Goal: Transaction & Acquisition: Book appointment/travel/reservation

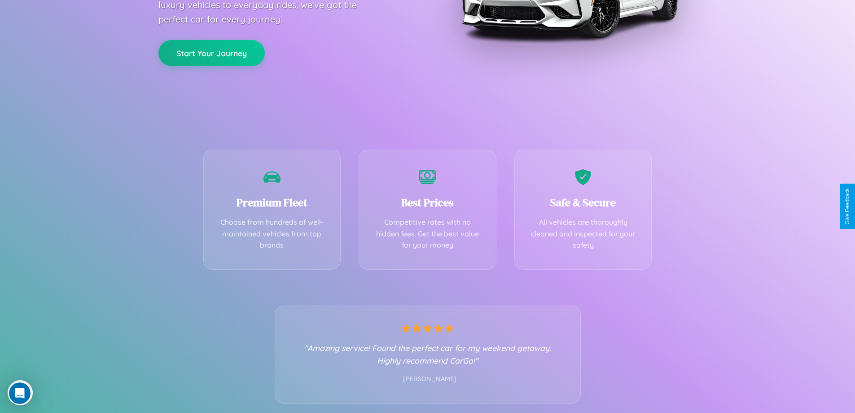
scroll to position [177, 0]
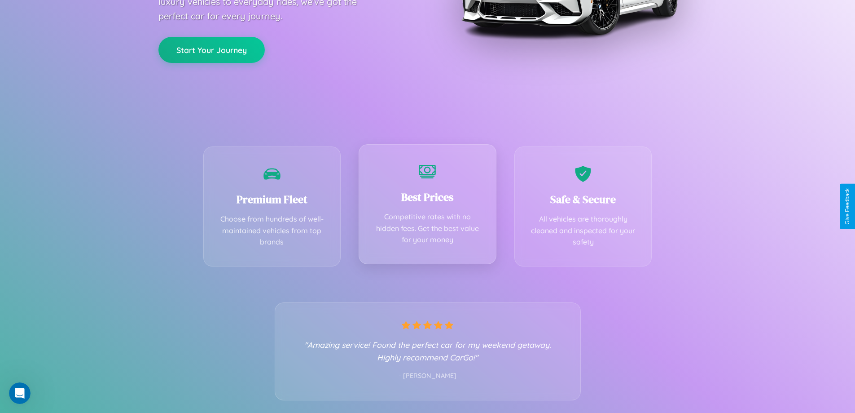
click at [427, 206] on div "Best Prices Competitive rates with no hidden fees. Get the best value for your …" at bounding box center [428, 204] width 138 height 120
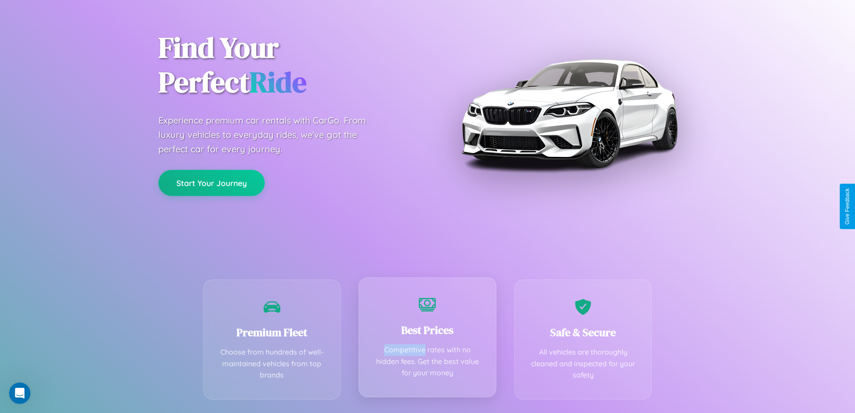
scroll to position [0, 0]
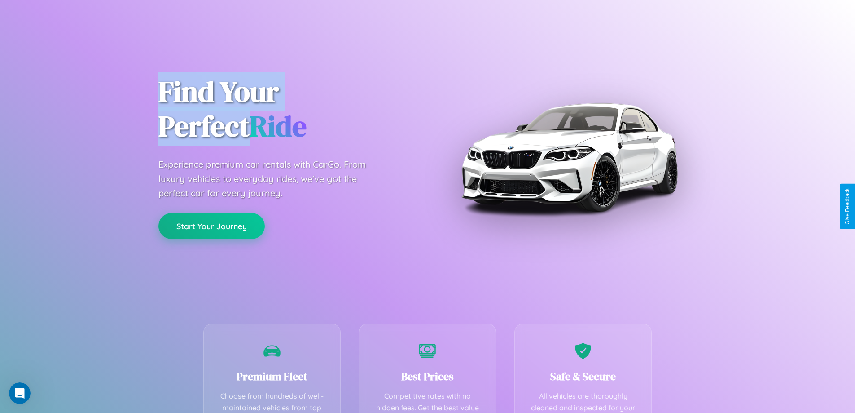
click at [211, 226] on button "Start Your Journey" at bounding box center [211, 226] width 106 height 26
click at [211, 225] on button "Start Your Journey" at bounding box center [211, 226] width 106 height 26
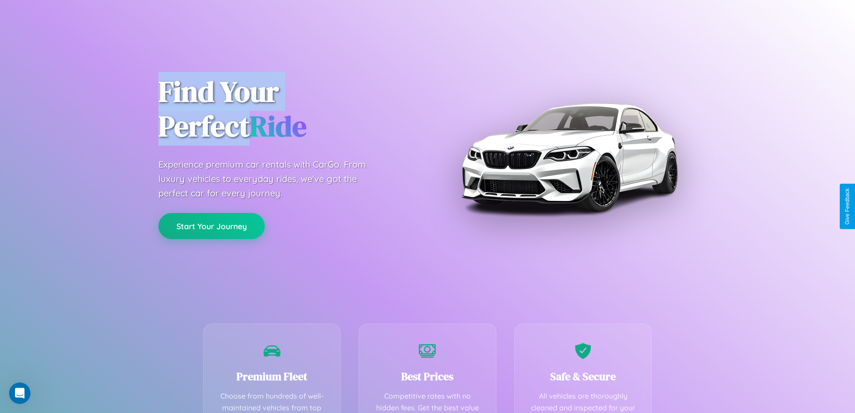
click at [211, 225] on button "Start Your Journey" at bounding box center [211, 226] width 106 height 26
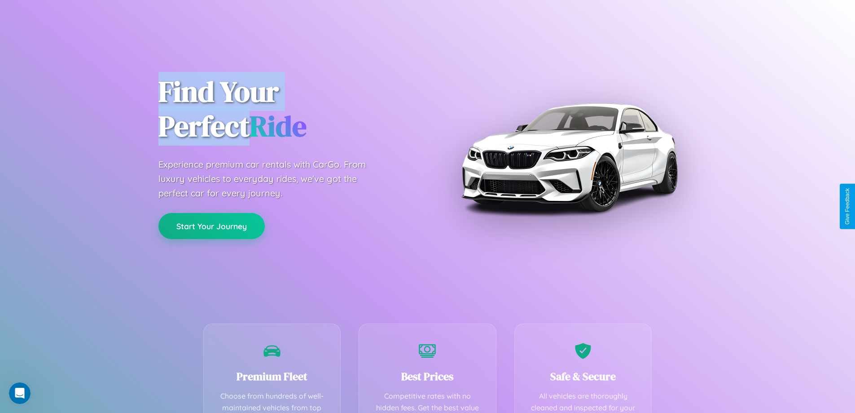
click at [211, 225] on button "Start Your Journey" at bounding box center [211, 226] width 106 height 26
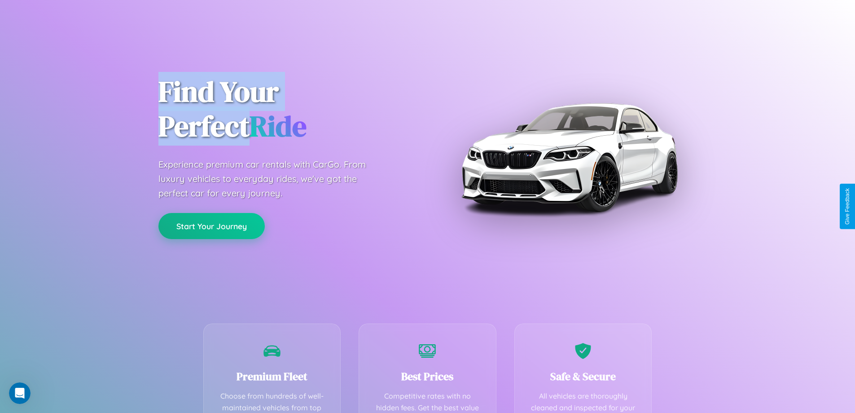
click at [211, 225] on button "Start Your Journey" at bounding box center [211, 226] width 106 height 26
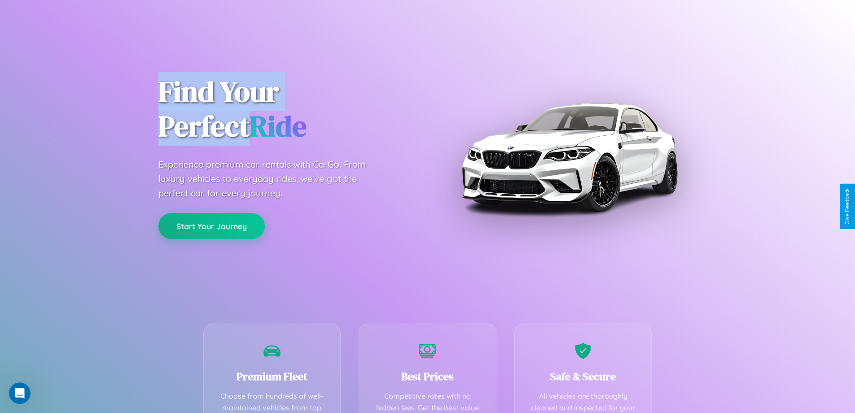
click at [211, 225] on button "Start Your Journey" at bounding box center [211, 226] width 106 height 26
